Goal: Find specific page/section: Find specific page/section

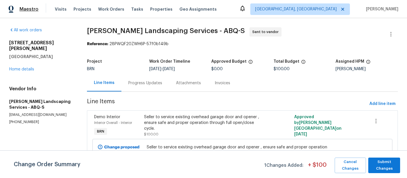
click at [28, 8] on span "Maestro" at bounding box center [29, 9] width 19 height 6
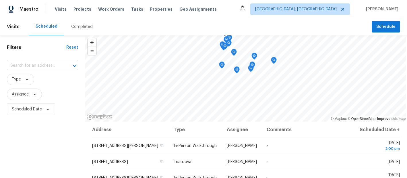
click at [15, 65] on input "text" at bounding box center [34, 65] width 55 height 9
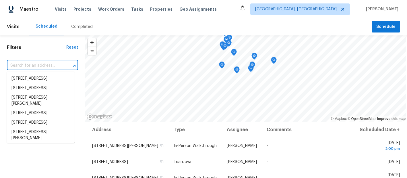
paste input "[STREET_ADDRESS][PERSON_NAME]"
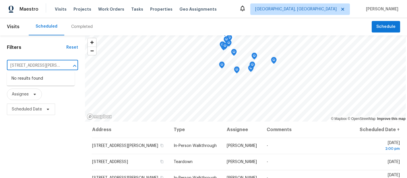
type input "[STREET_ADDRESS][PERSON_NAME]"
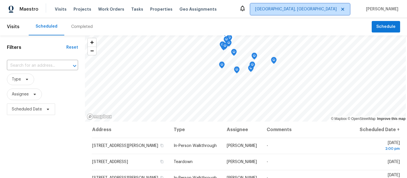
click at [345, 9] on icon at bounding box center [342, 9] width 5 height 5
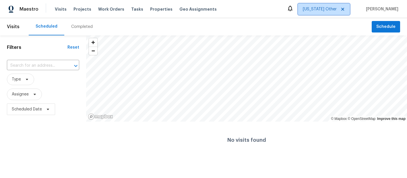
click at [344, 9] on icon at bounding box center [342, 9] width 3 height 3
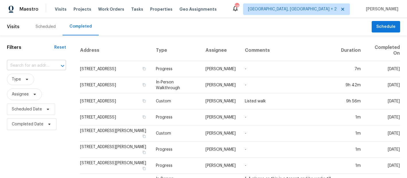
click at [22, 66] on input "text" at bounding box center [28, 65] width 43 height 9
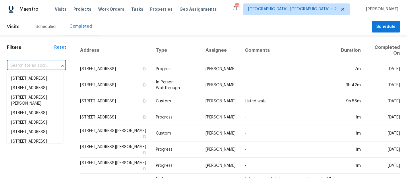
paste input "[DATE] (DOM 66) maintenance A termite inspection and removal of the termite tub…"
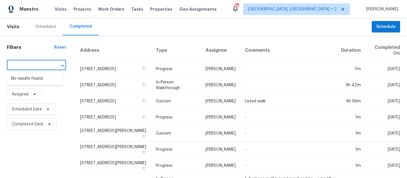
drag, startPoint x: 44, startPoint y: 66, endPoint x: -6, endPoint y: 69, distance: 50.6
click at [0, 69] on html "Maestro Visits Projects Work Orders Tasks Properties Geo Assignments 28 [GEOGRA…" at bounding box center [203, 89] width 407 height 178
drag, startPoint x: 48, startPoint y: 67, endPoint x: -6, endPoint y: 61, distance: 54.6
click at [0, 61] on html "Maestro Visits Projects Work Orders Tasks Properties Geo Assignments 28 [GEOGRA…" at bounding box center [203, 89] width 407 height 178
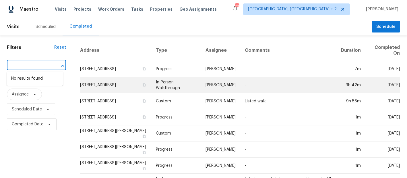
drag, startPoint x: 14, startPoint y: 67, endPoint x: 109, endPoint y: 78, distance: 95.0
type input "0"
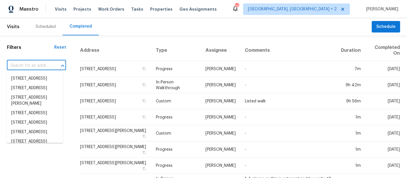
click at [18, 65] on input "text" at bounding box center [28, 65] width 43 height 9
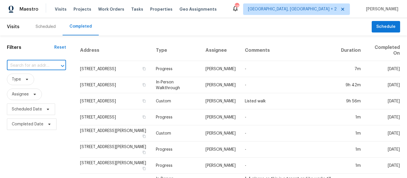
paste input "[STREET_ADDRESS][PERSON_NAME]"
type input "[STREET_ADDRESS][PERSON_NAME]"
click at [28, 82] on li "[STREET_ADDRESS][PERSON_NAME]" at bounding box center [35, 82] width 57 height 16
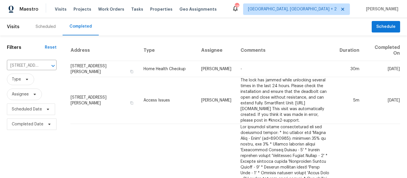
click at [39, 29] on div "Scheduled" at bounding box center [46, 27] width 20 height 6
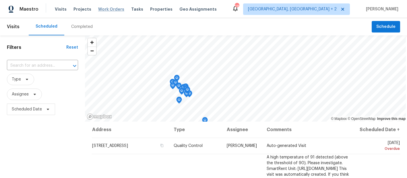
click at [110, 8] on span "Work Orders" at bounding box center [111, 9] width 26 height 6
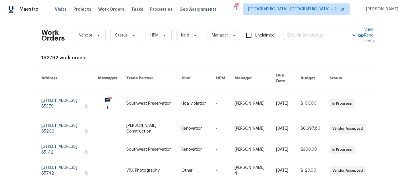
click at [299, 36] on input "text" at bounding box center [312, 35] width 57 height 9
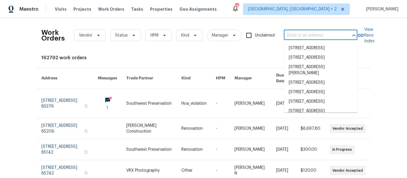
paste input "[STREET_ADDRESS][PERSON_NAME]"
type input "[STREET_ADDRESS][PERSON_NAME]"
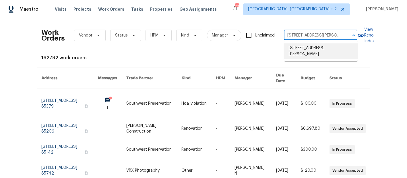
click at [310, 53] on li "[STREET_ADDRESS][PERSON_NAME]" at bounding box center [320, 51] width 73 height 16
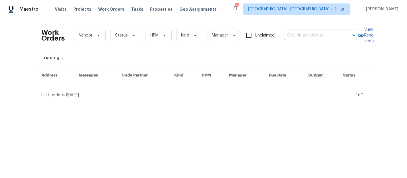
type input "[STREET_ADDRESS][PERSON_NAME]"
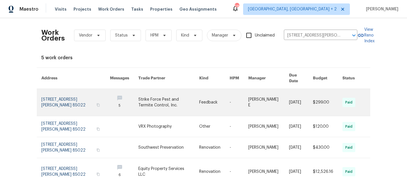
click at [63, 94] on link at bounding box center [75, 102] width 69 height 27
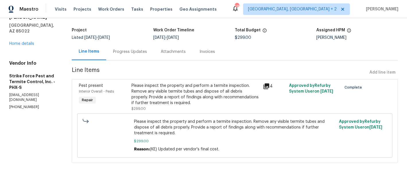
scroll to position [33, 0]
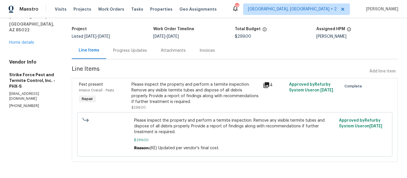
click at [267, 84] on icon at bounding box center [267, 85] width 6 height 6
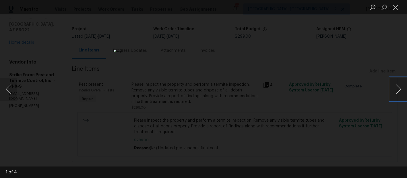
click at [398, 89] on button "Next image" at bounding box center [398, 89] width 17 height 23
click at [396, 9] on button "Close lightbox" at bounding box center [395, 7] width 11 height 10
